Goal: Task Accomplishment & Management: Manage account settings

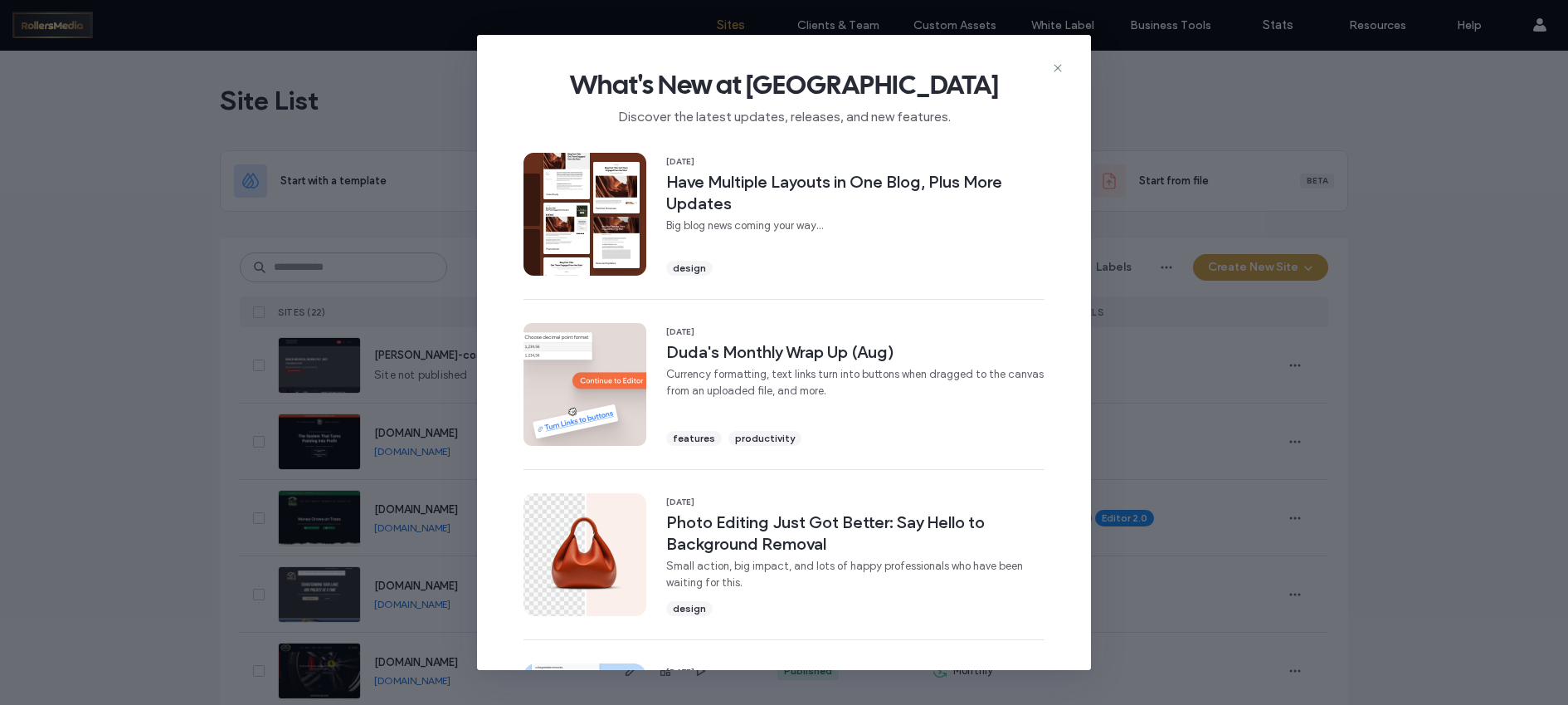
click at [149, 330] on div "What's New at [GEOGRAPHIC_DATA] Discover the latest updates, releases, and new …" at bounding box center [784, 352] width 1568 height 705
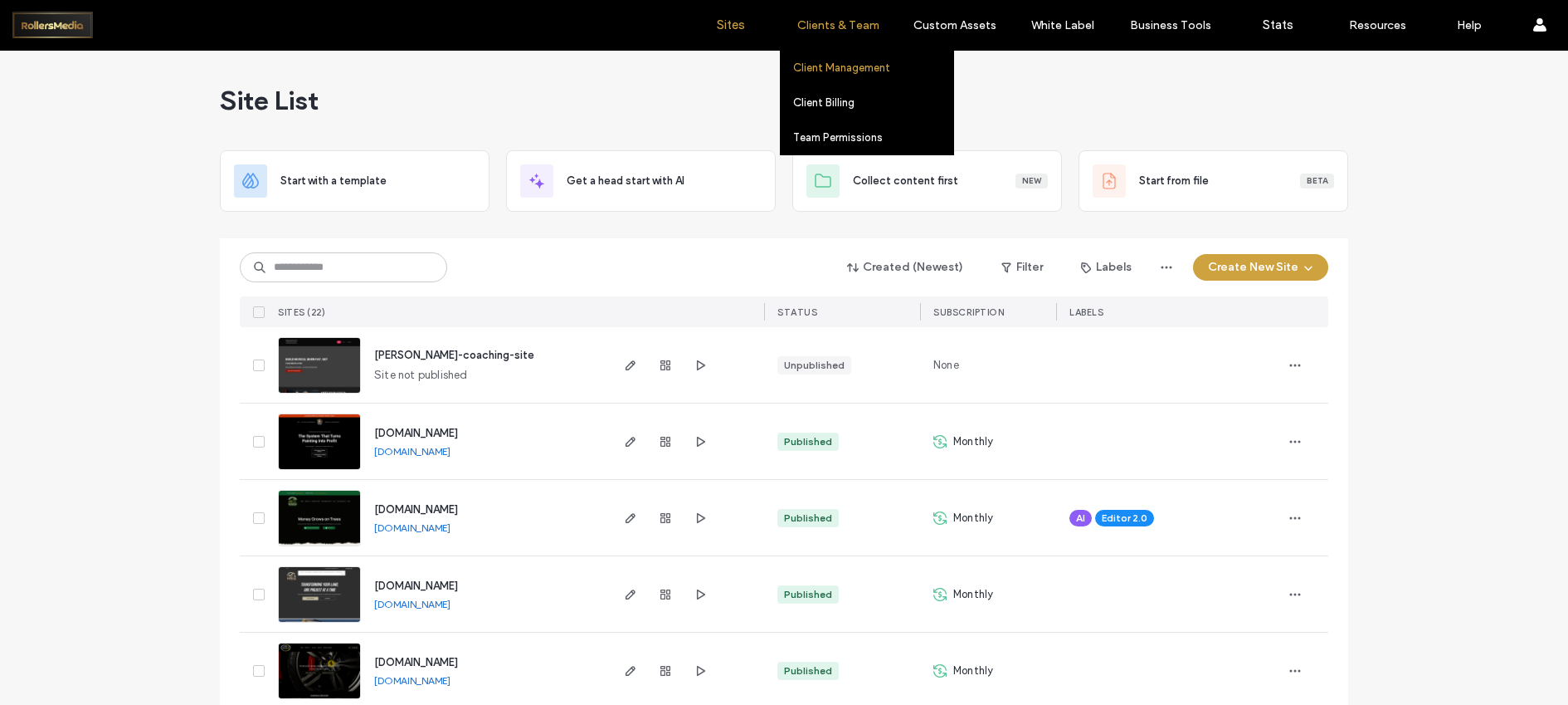
click at [846, 62] on label "Client Management" at bounding box center [842, 68] width 97 height 13
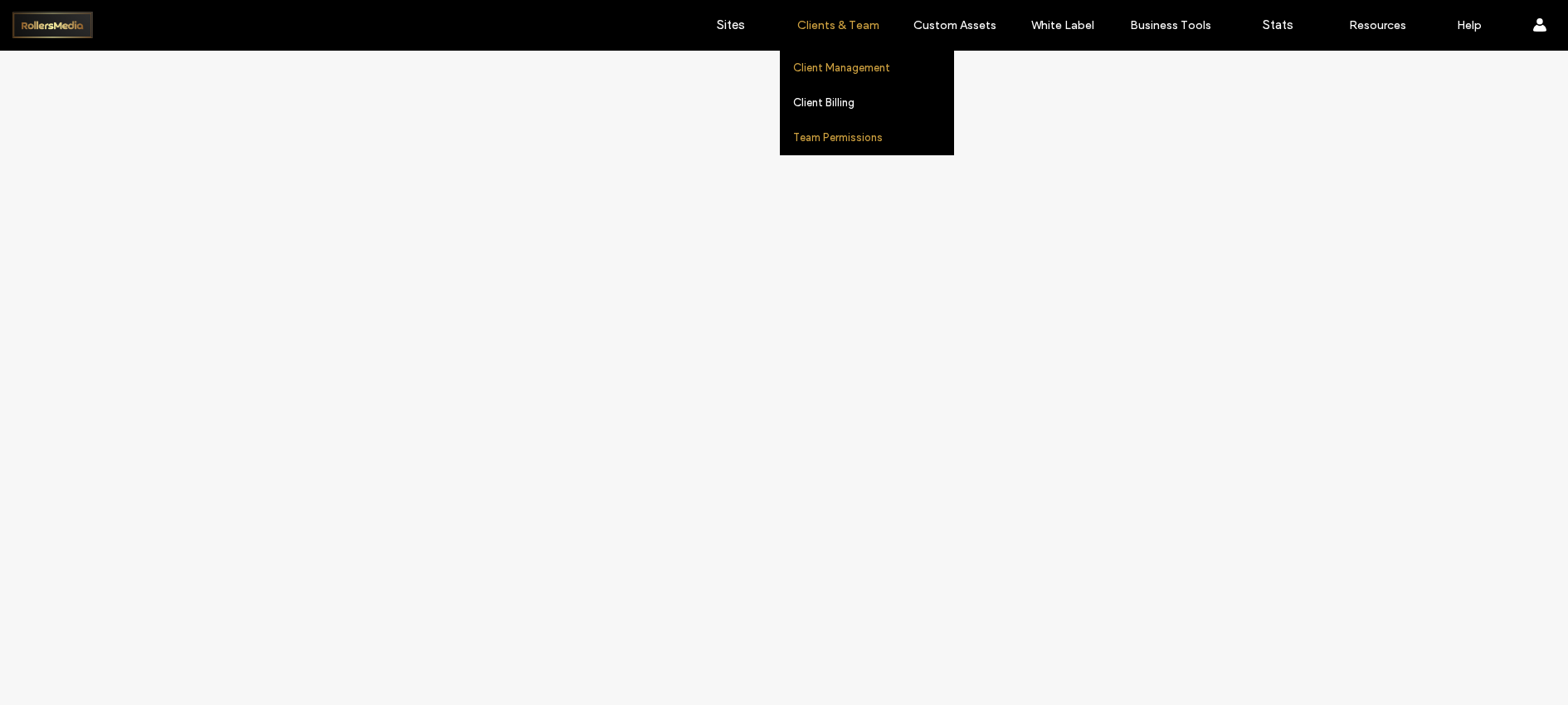
click at [841, 142] on label "Team Permissions" at bounding box center [838, 137] width 90 height 13
click at [837, 134] on label "Team Permissions" at bounding box center [838, 137] width 90 height 13
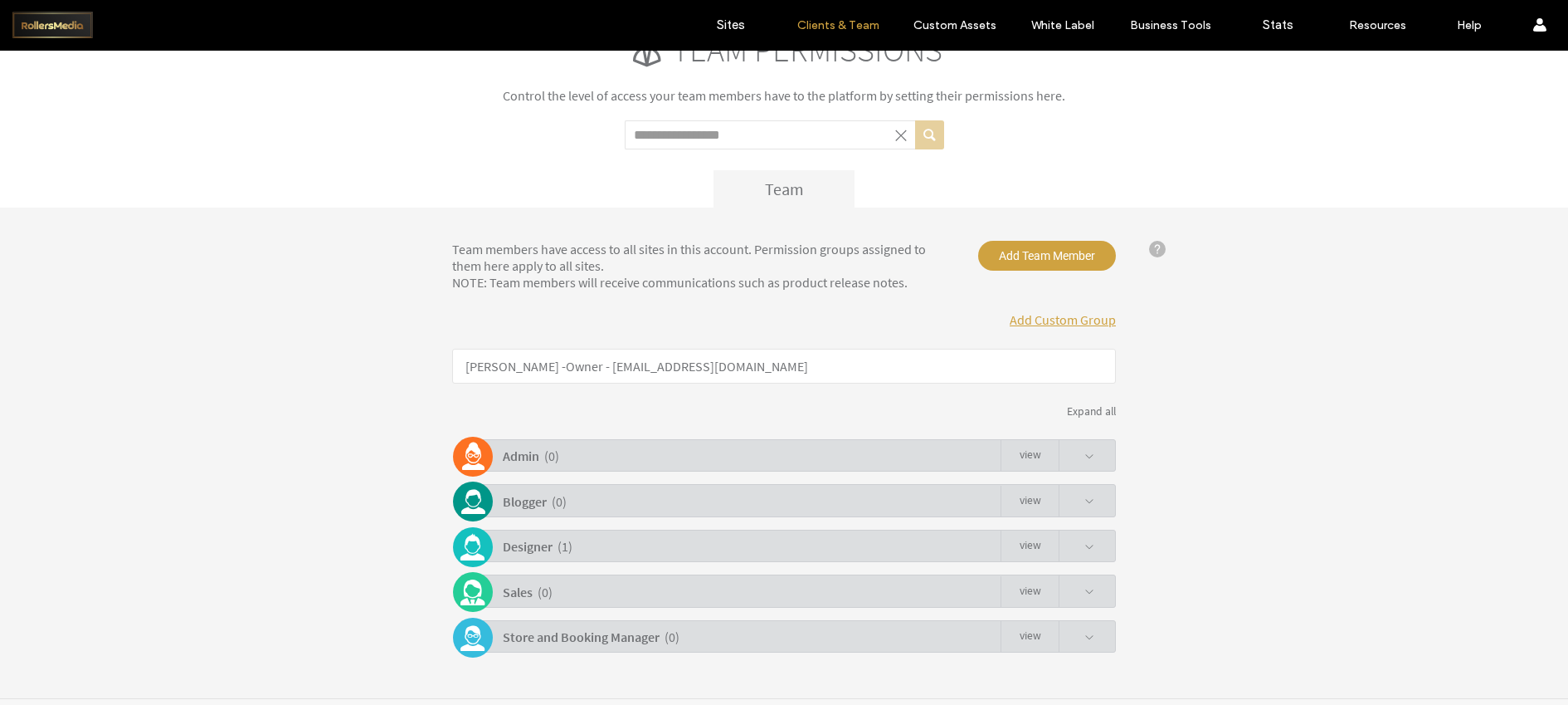
scroll to position [82, 0]
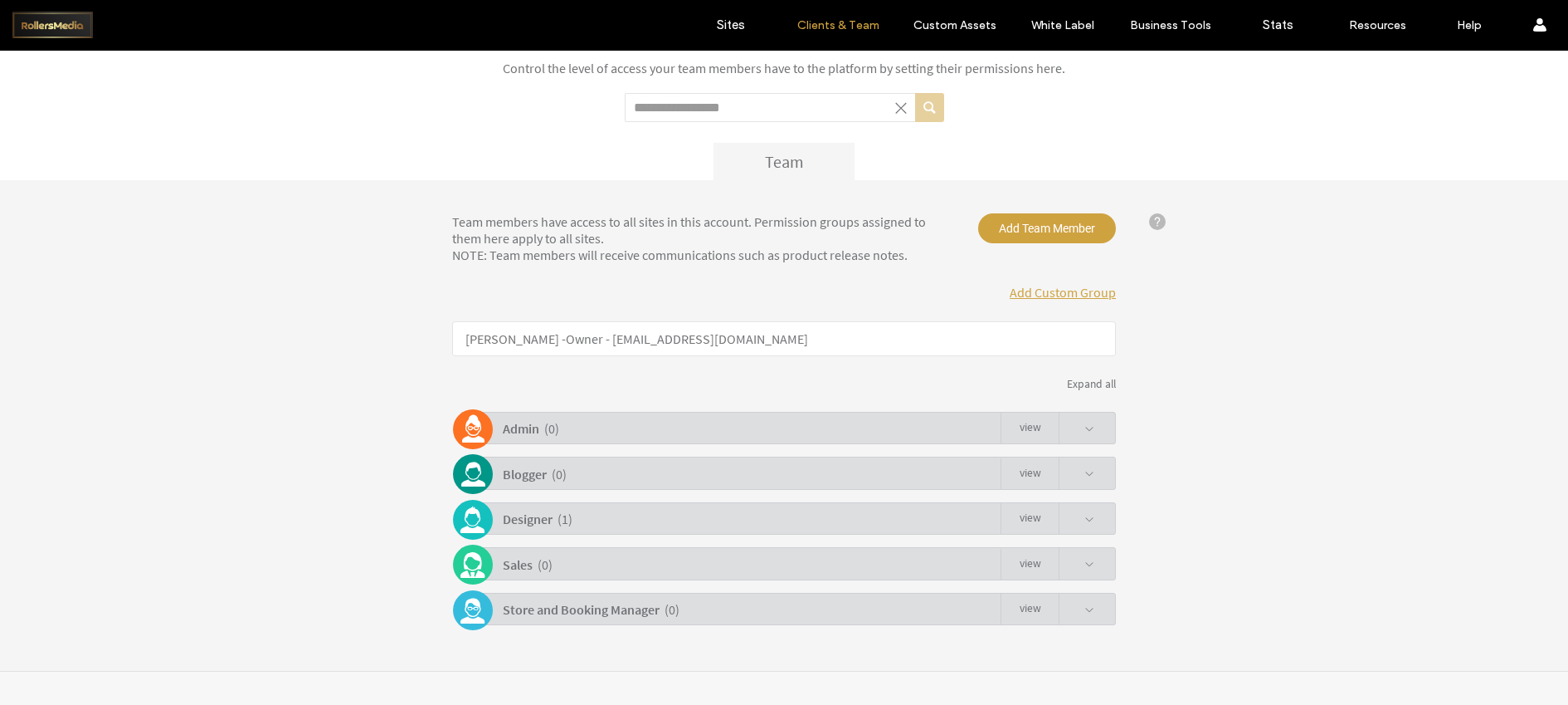
click at [527, 518] on b "Designer" at bounding box center [527, 518] width 50 height 16
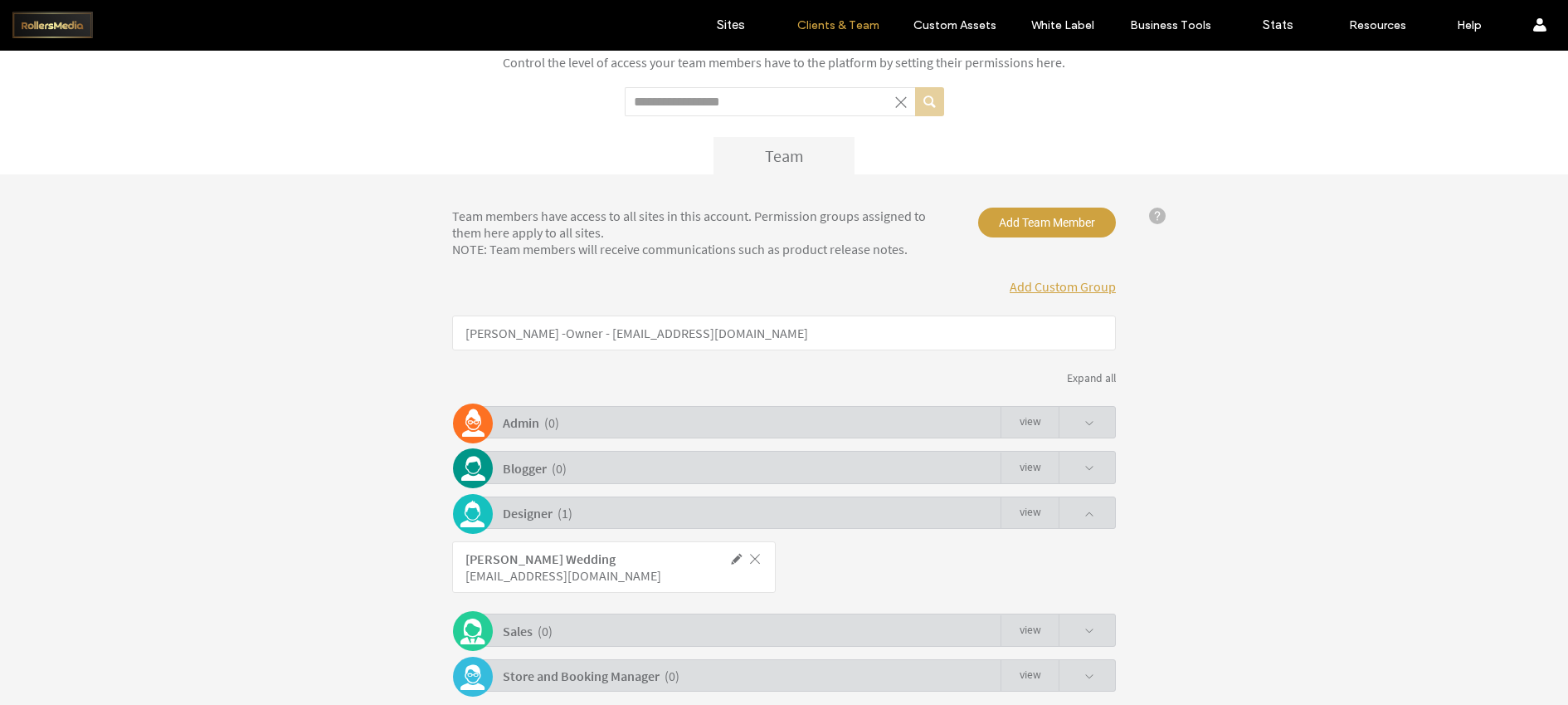
scroll to position [89, 0]
click at [523, 515] on b "Designer" at bounding box center [527, 511] width 50 height 16
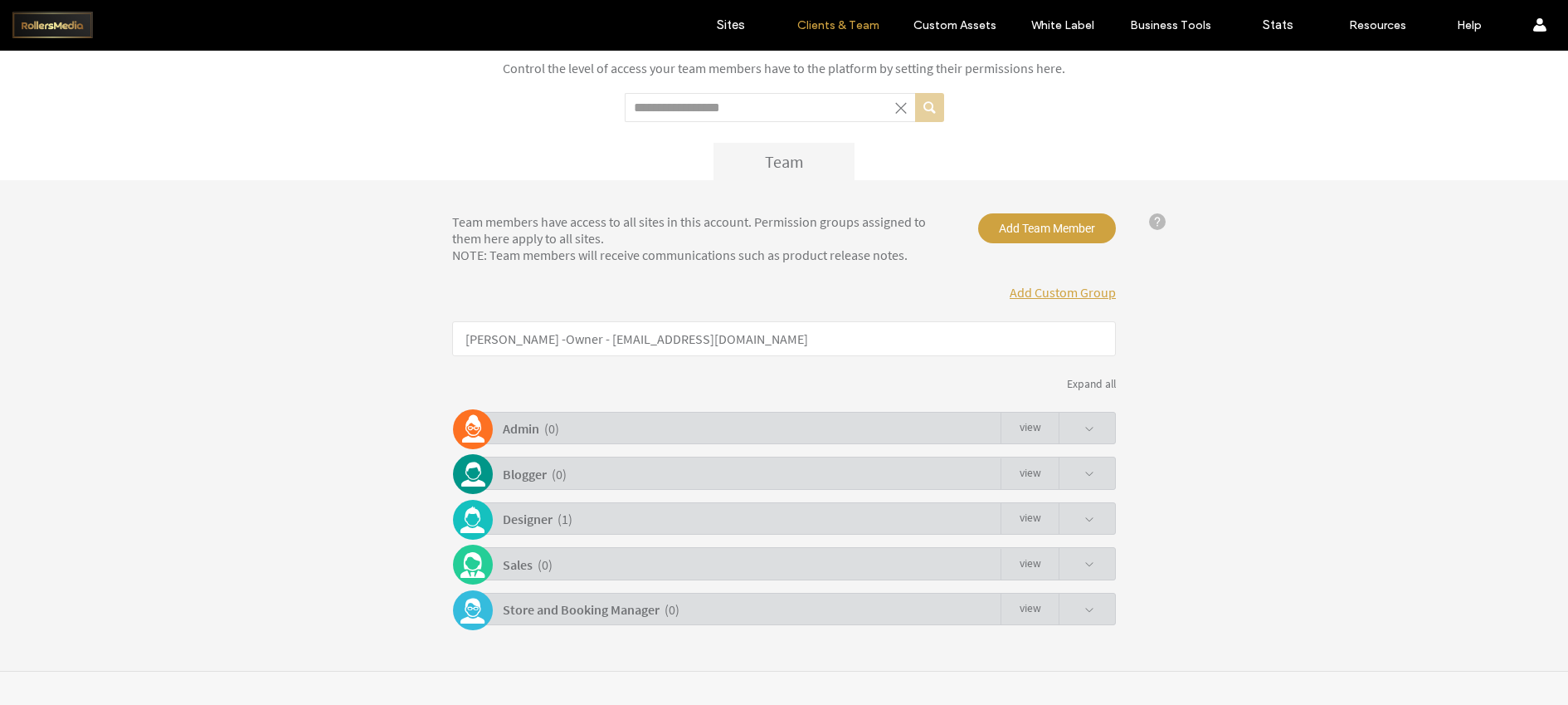
scroll to position [82, 0]
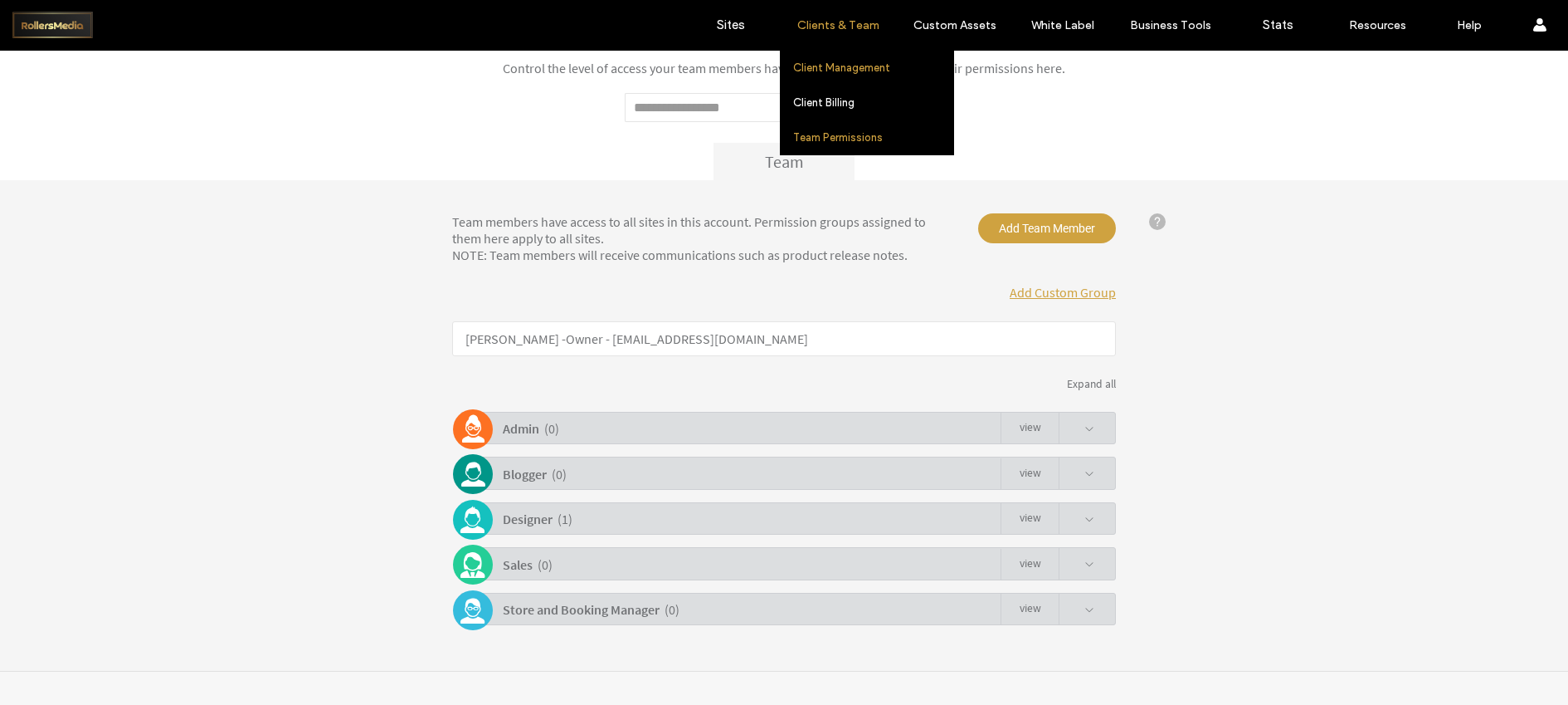
click at [843, 68] on label "Client Management" at bounding box center [842, 68] width 97 height 13
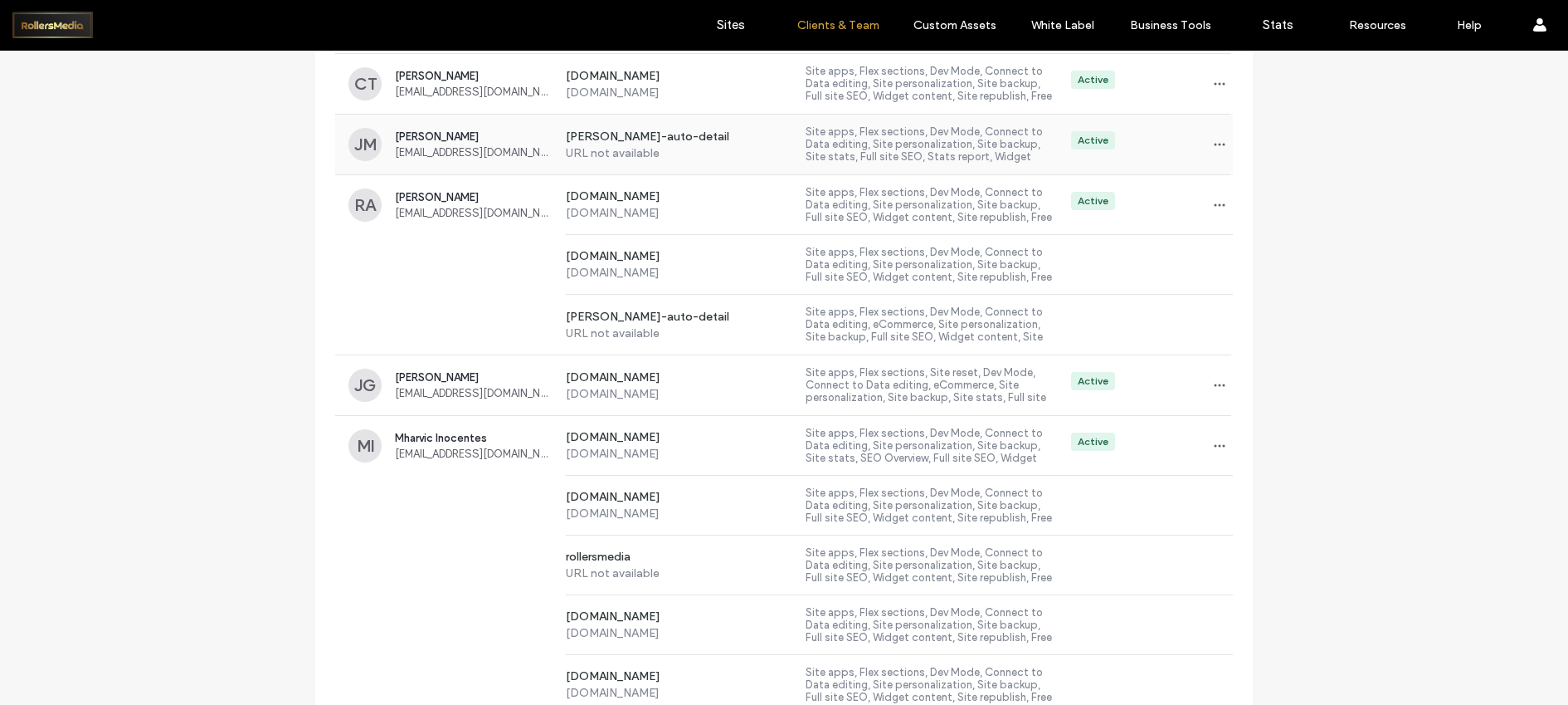
scroll to position [739, 0]
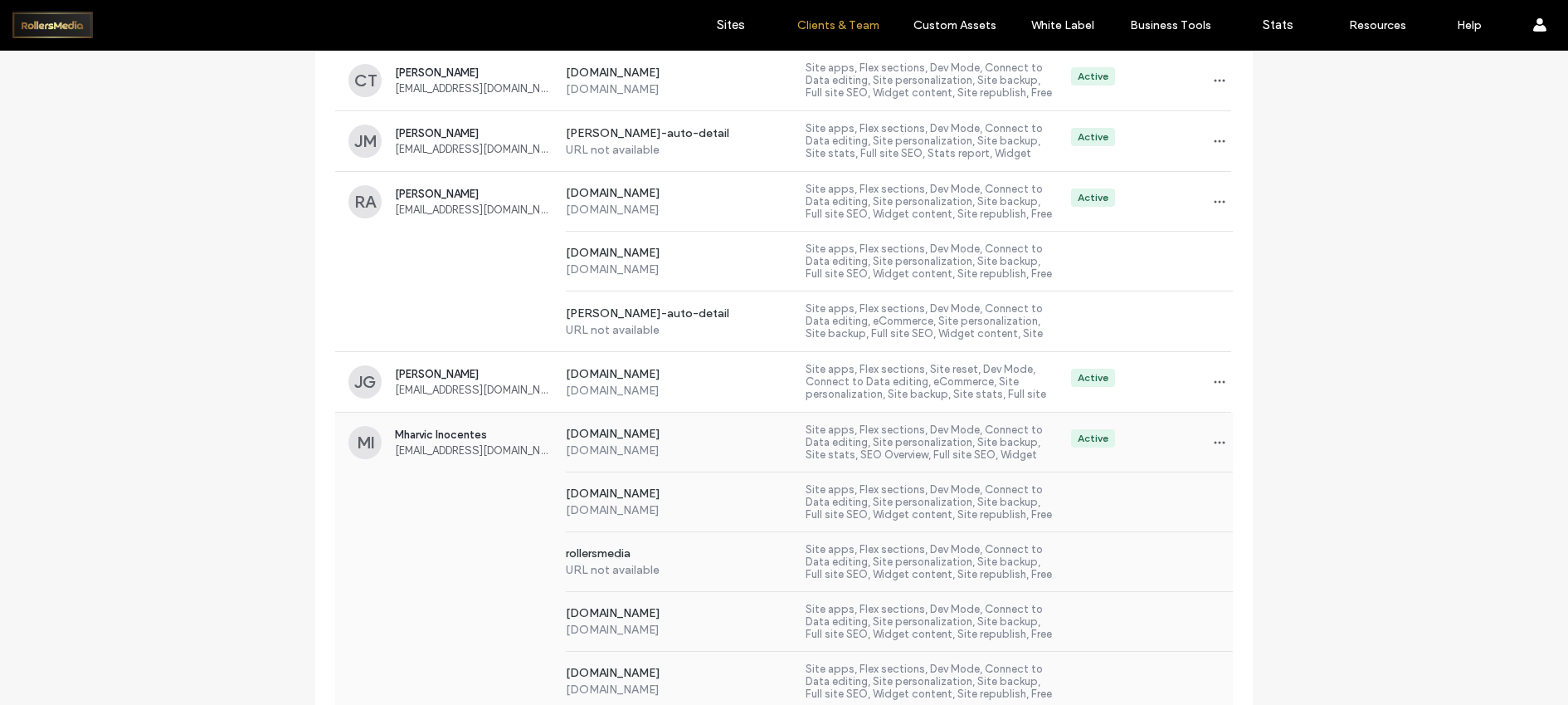
click at [395, 450] on span "[EMAIL_ADDRESS][DOMAIN_NAME]" at bounding box center [473, 449] width 157 height 13
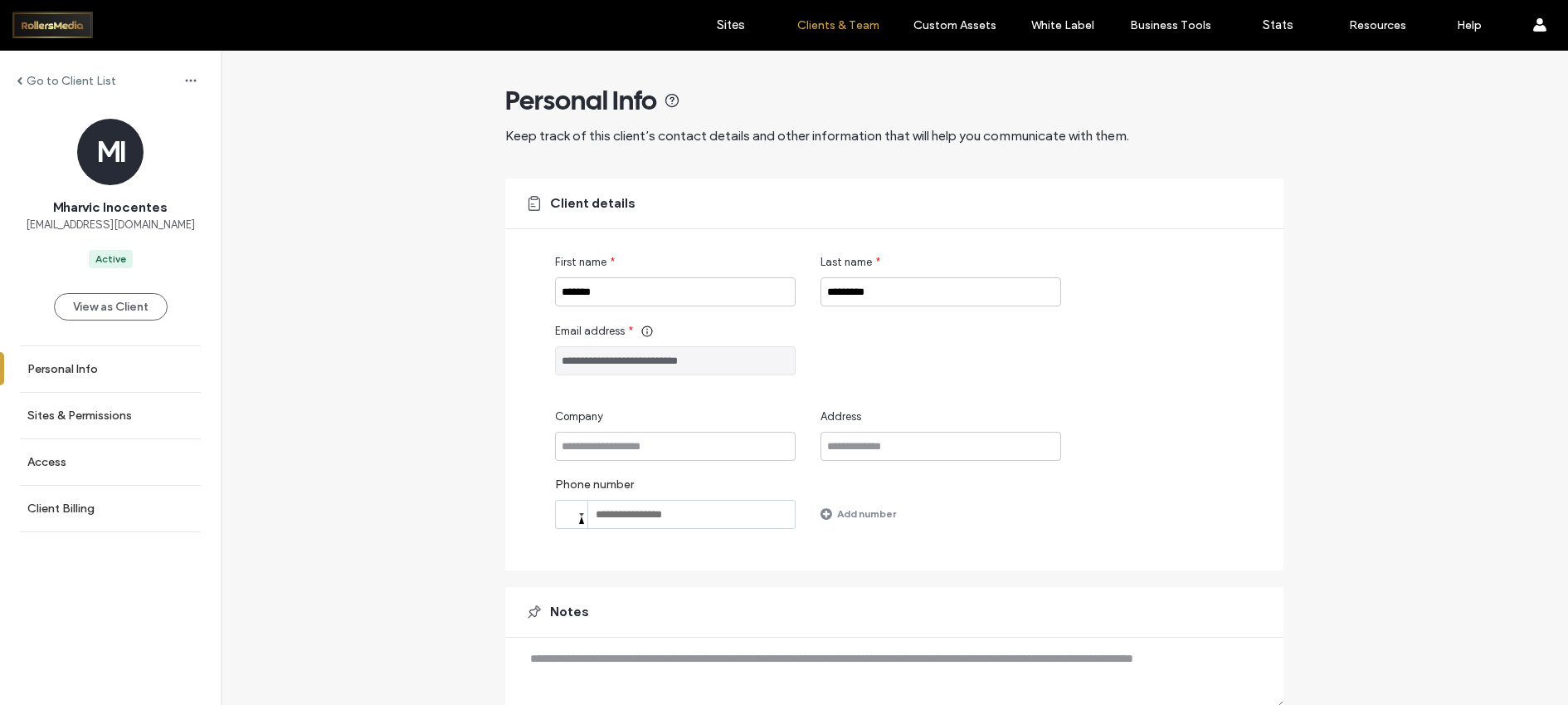
drag, startPoint x: 733, startPoint y: 362, endPoint x: 547, endPoint y: 362, distance: 186.0
click at [547, 363] on div "**********" at bounding box center [894, 374] width 778 height 392
